Goal: Navigation & Orientation: Find specific page/section

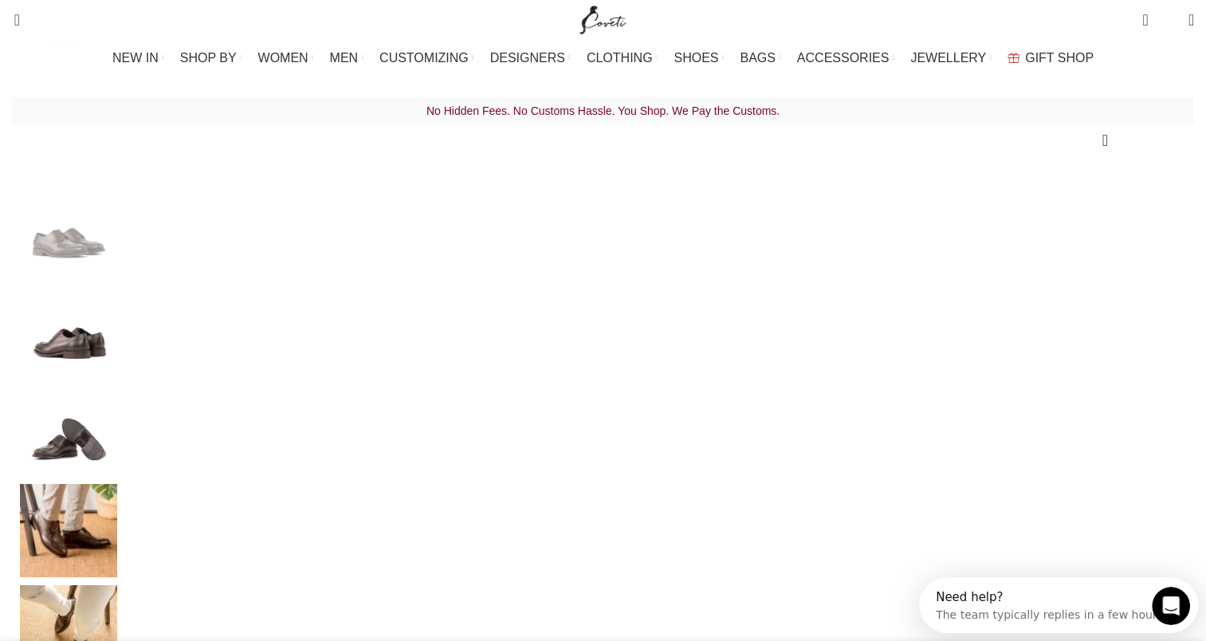
click at [606, 21] on img "Site logo" at bounding box center [602, 20] width 53 height 40
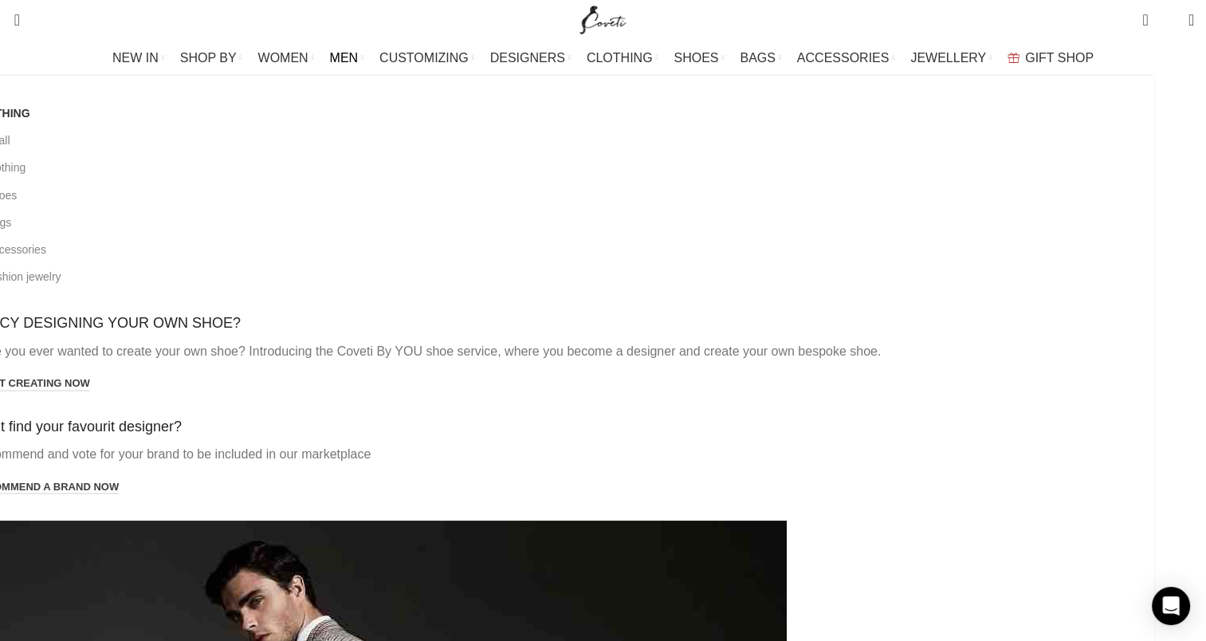
click at [363, 61] on link "MEN" at bounding box center [346, 58] width 33 height 32
